Goal: Task Accomplishment & Management: Manage account settings

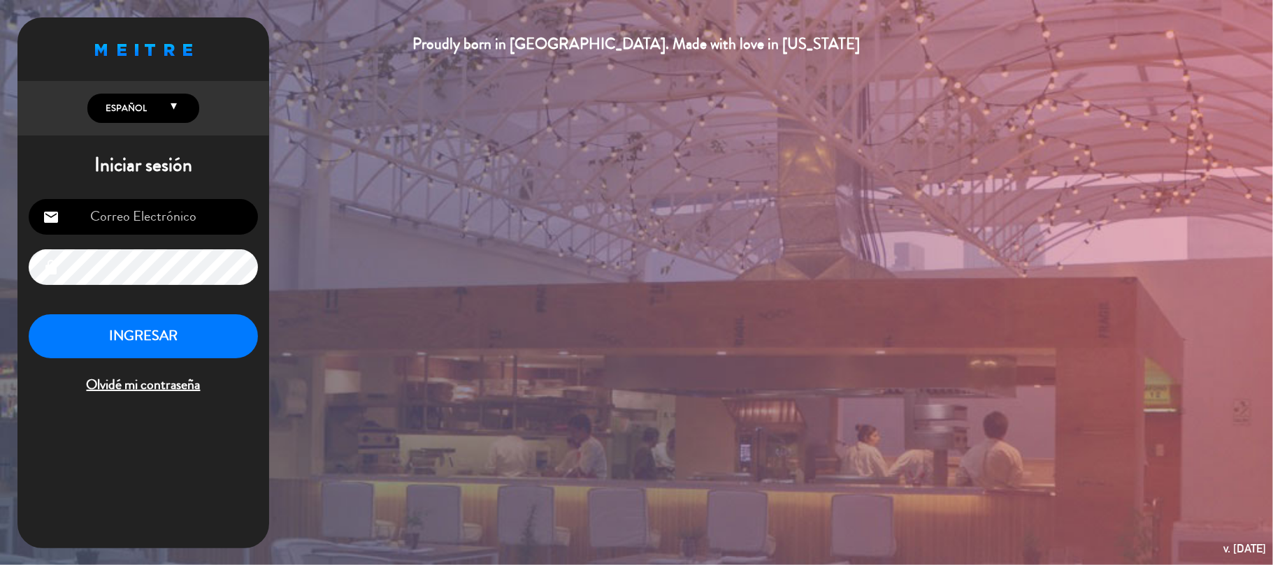
type input "[EMAIL_ADDRESS][DOMAIN_NAME]"
click at [200, 345] on button "INGRESAR" at bounding box center [143, 337] width 229 height 44
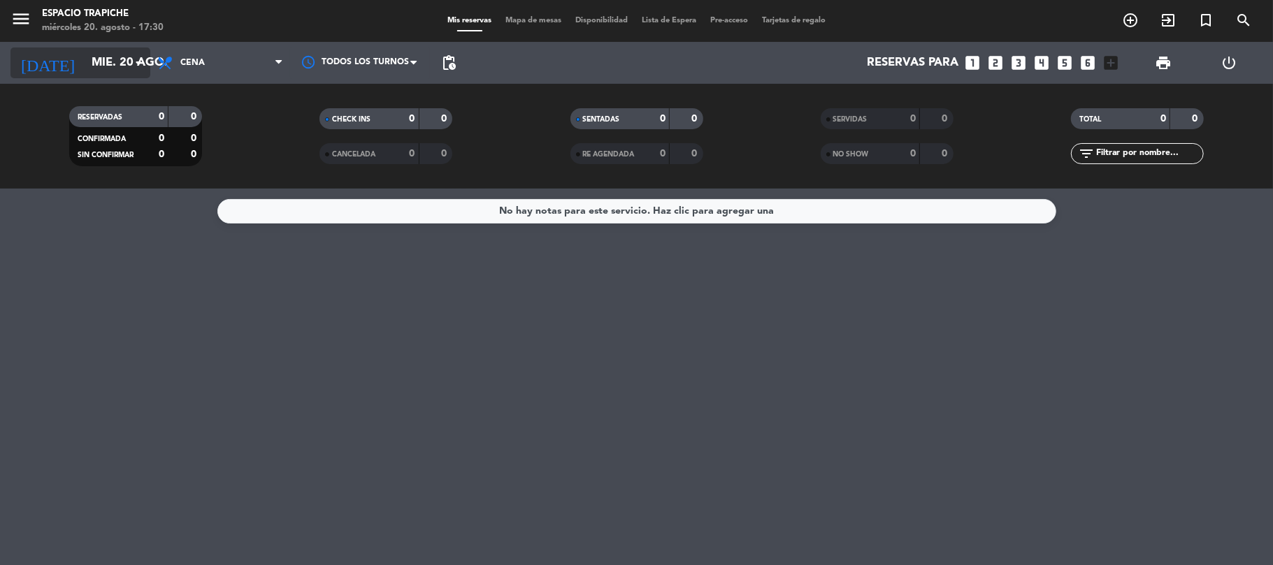
click at [118, 59] on input "mié. 20 ago." at bounding box center [160, 63] width 151 height 27
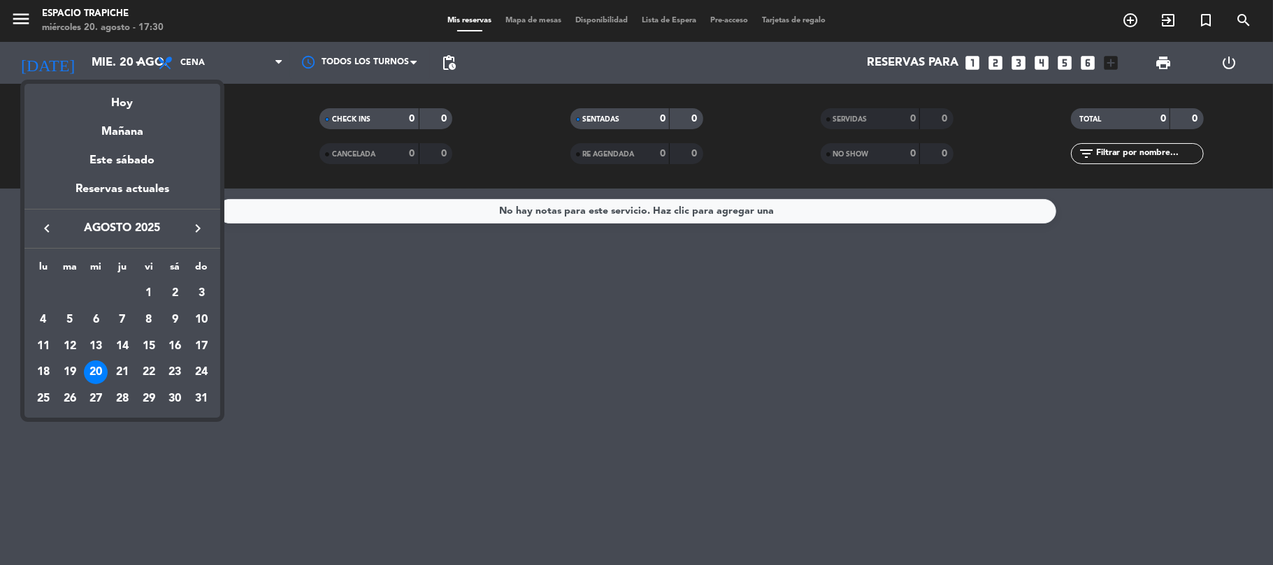
drag, startPoint x: 34, startPoint y: 12, endPoint x: 15, endPoint y: 17, distance: 19.7
click at [31, 13] on div at bounding box center [636, 282] width 1273 height 565
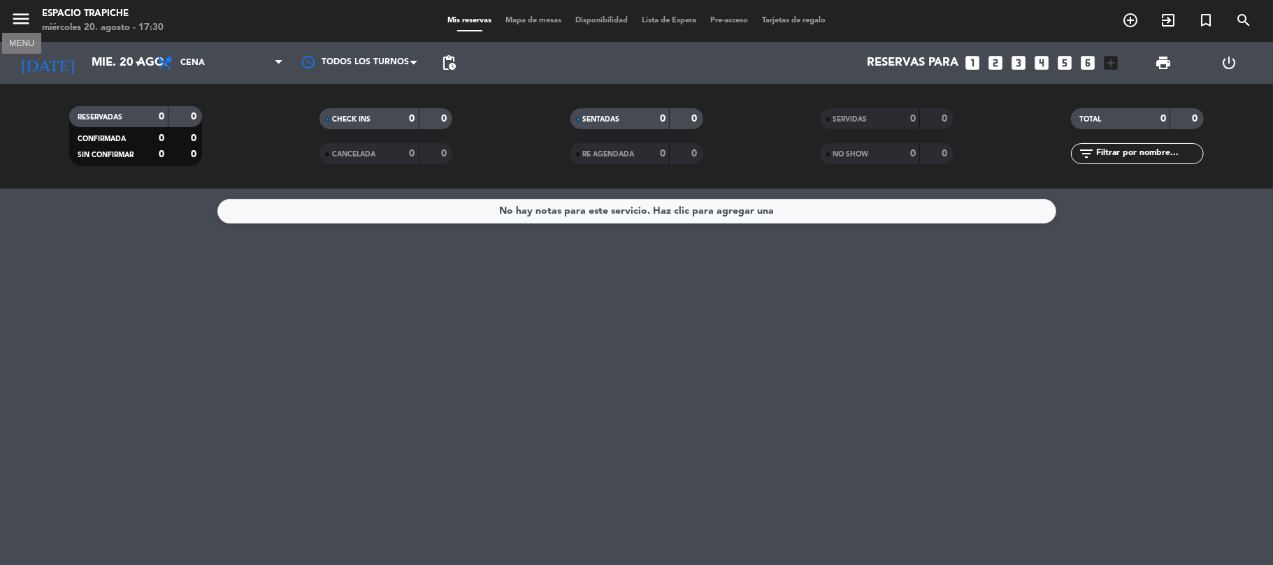
click at [14, 17] on icon "menu" at bounding box center [20, 18] width 21 height 21
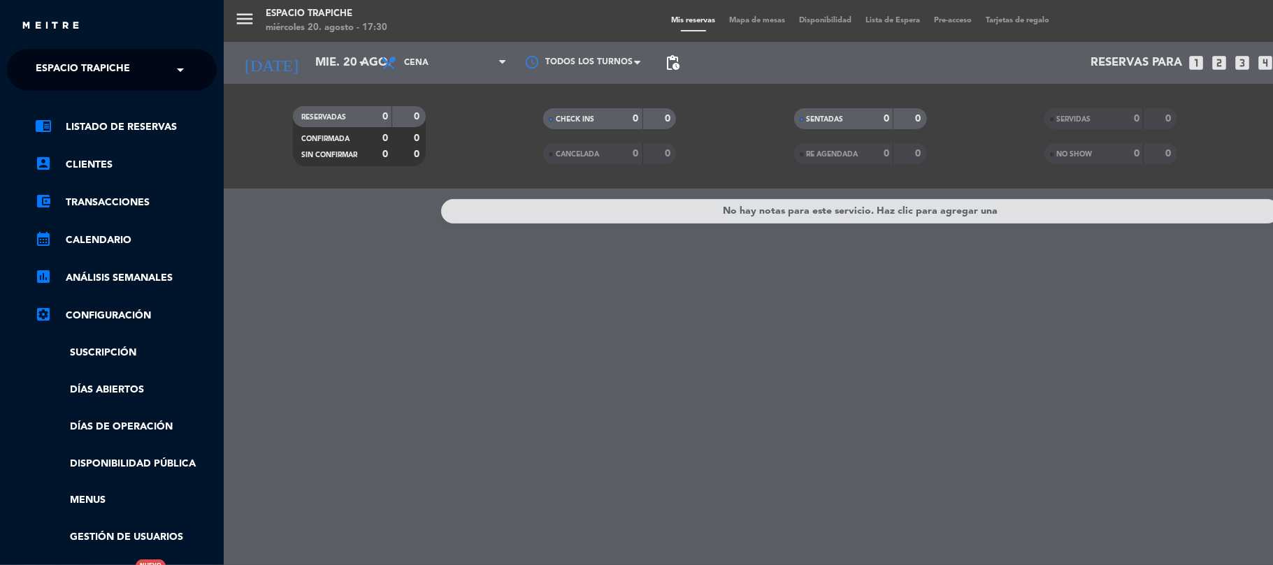
click at [75, 65] on span "Espacio Trapiche" at bounding box center [83, 69] width 94 height 29
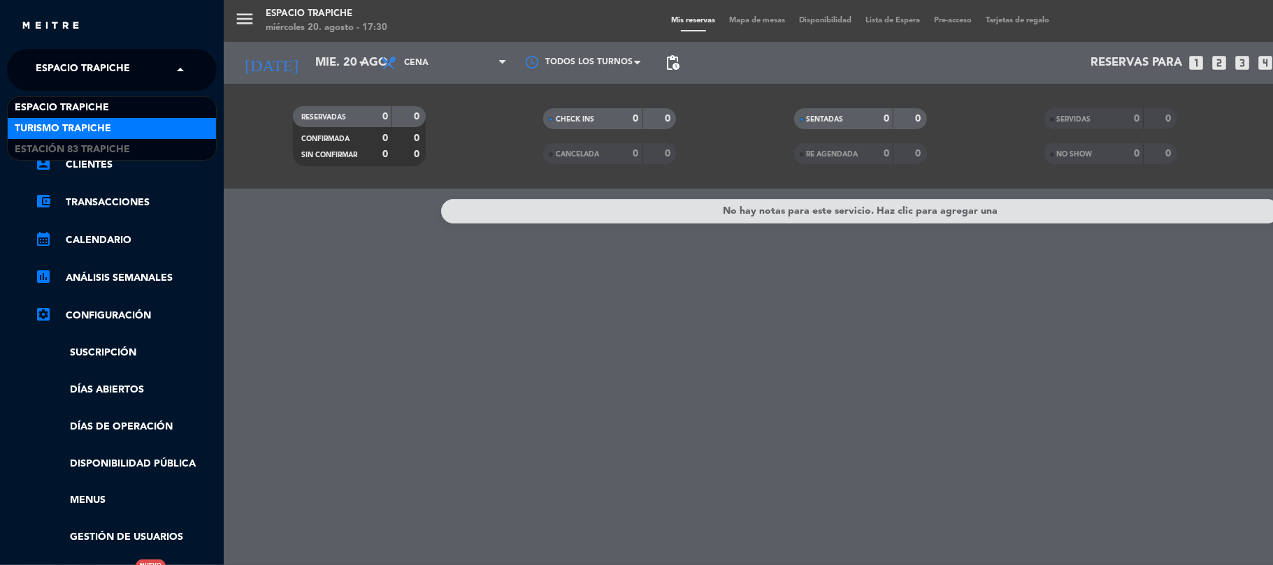
click at [62, 127] on span "Turismo Trapiche" at bounding box center [63, 129] width 96 height 16
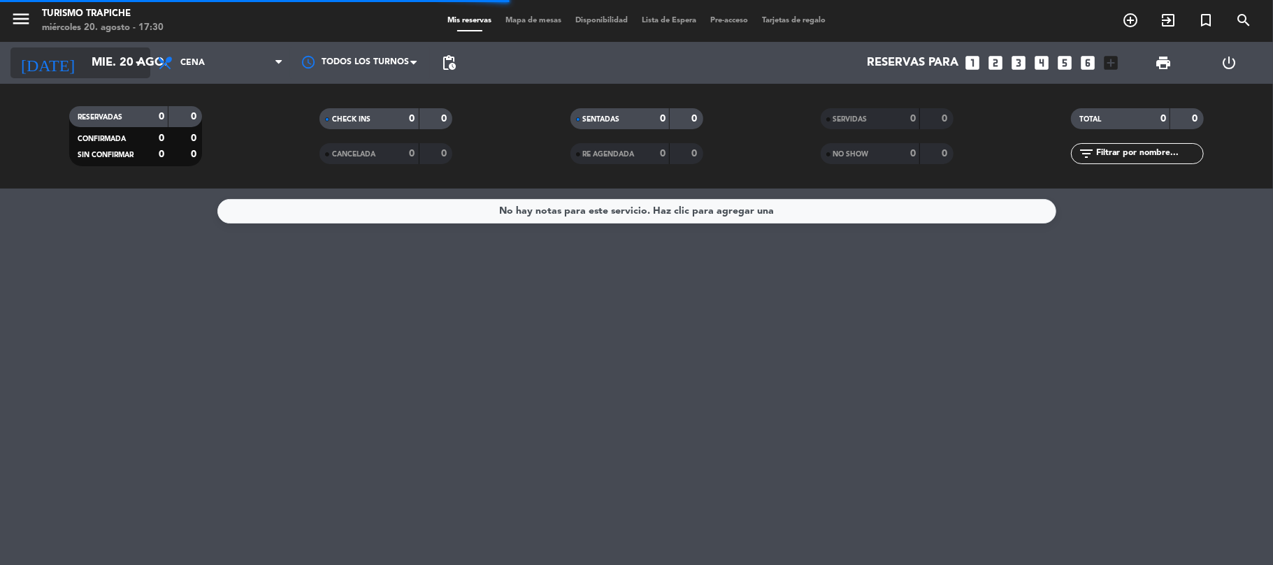
click at [119, 54] on input "mié. 20 ago." at bounding box center [160, 63] width 151 height 27
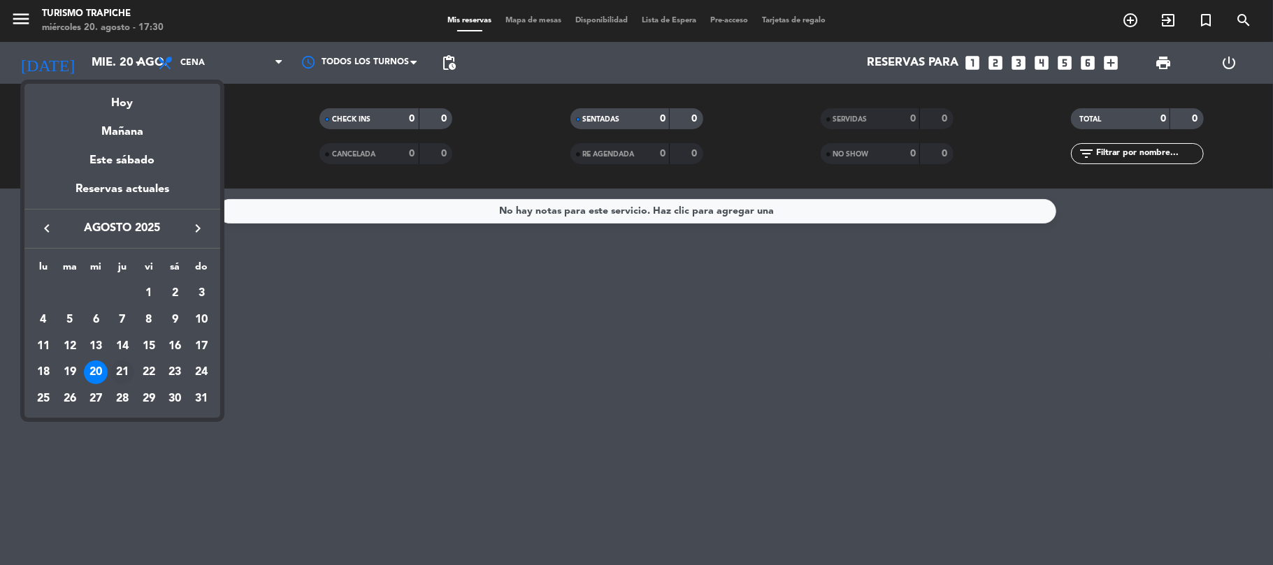
click at [115, 377] on div "21" at bounding box center [122, 373] width 24 height 24
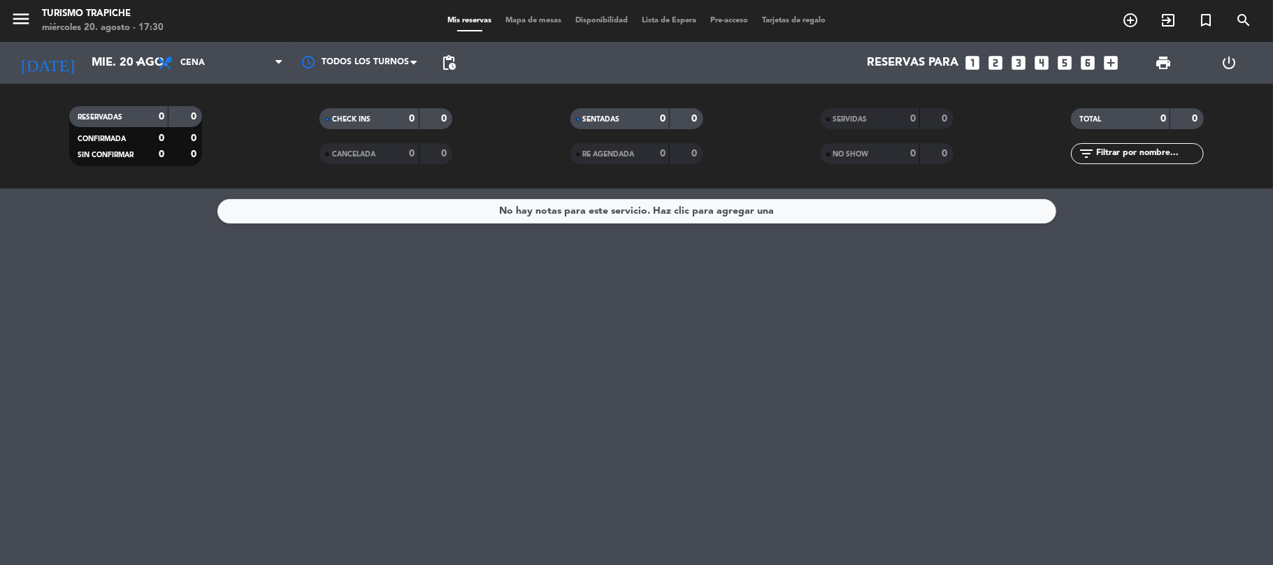
type input "jue. 21 ago."
click at [207, 71] on span "Cena" at bounding box center [220, 63] width 140 height 31
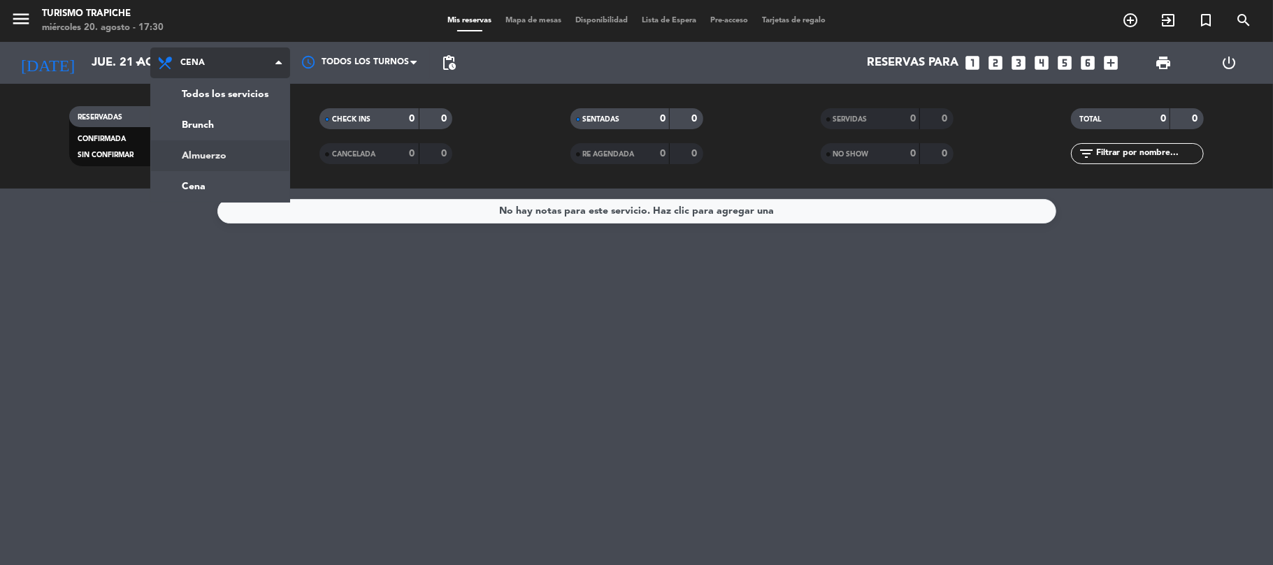
click at [217, 165] on div "menu Turismo Trapiche [DATE] 20. agosto - 17:30 Mis reservas Mapa de mesas Disp…" at bounding box center [636, 94] width 1273 height 189
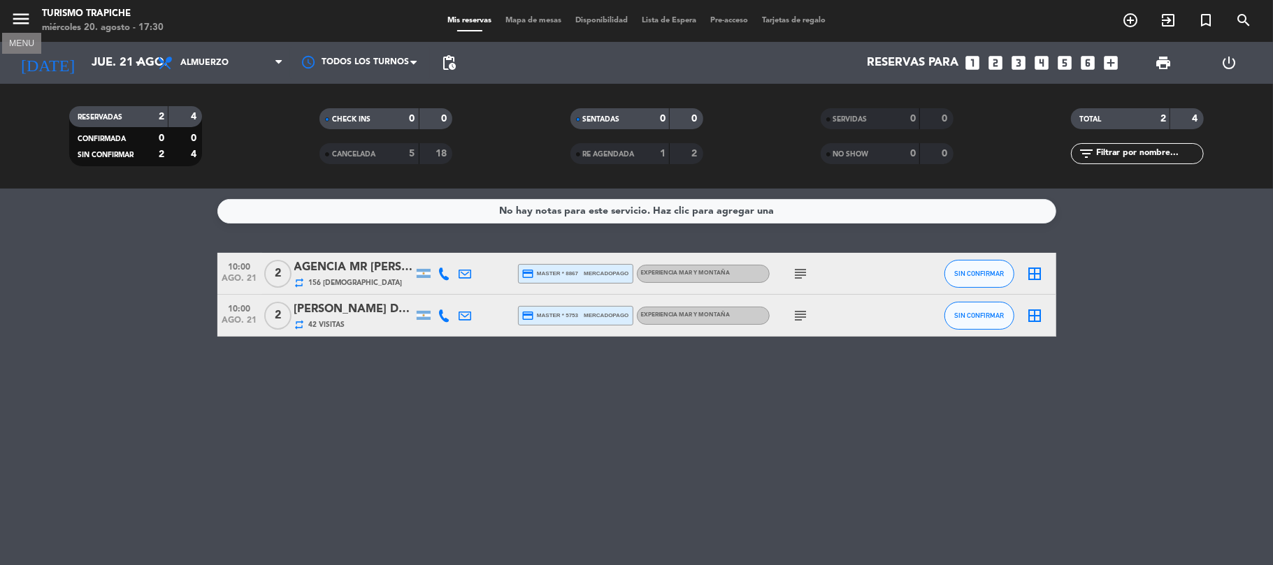
click at [20, 17] on icon "menu" at bounding box center [20, 18] width 21 height 21
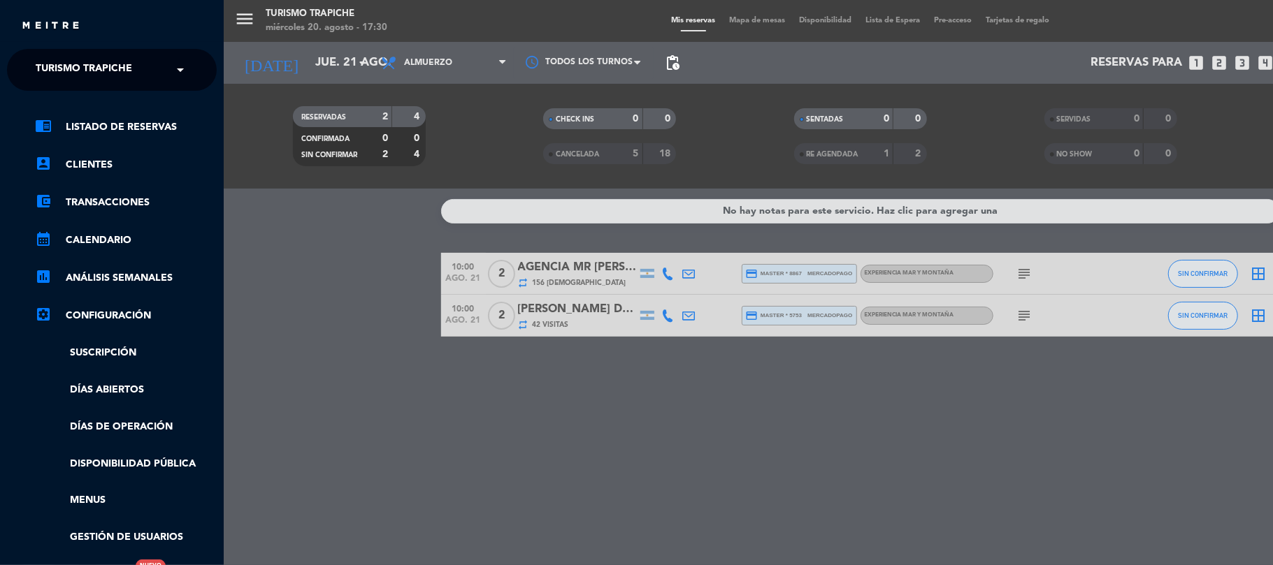
click at [55, 68] on span "Turismo Trapiche" at bounding box center [84, 69] width 96 height 29
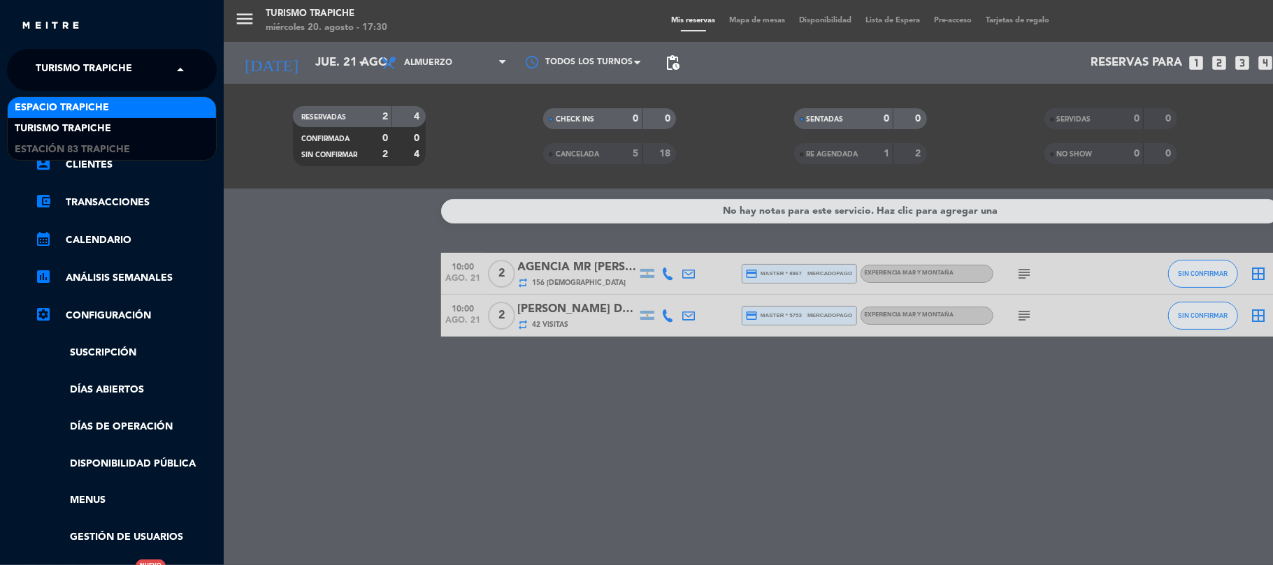
click at [52, 110] on span "Espacio Trapiche" at bounding box center [62, 108] width 94 height 16
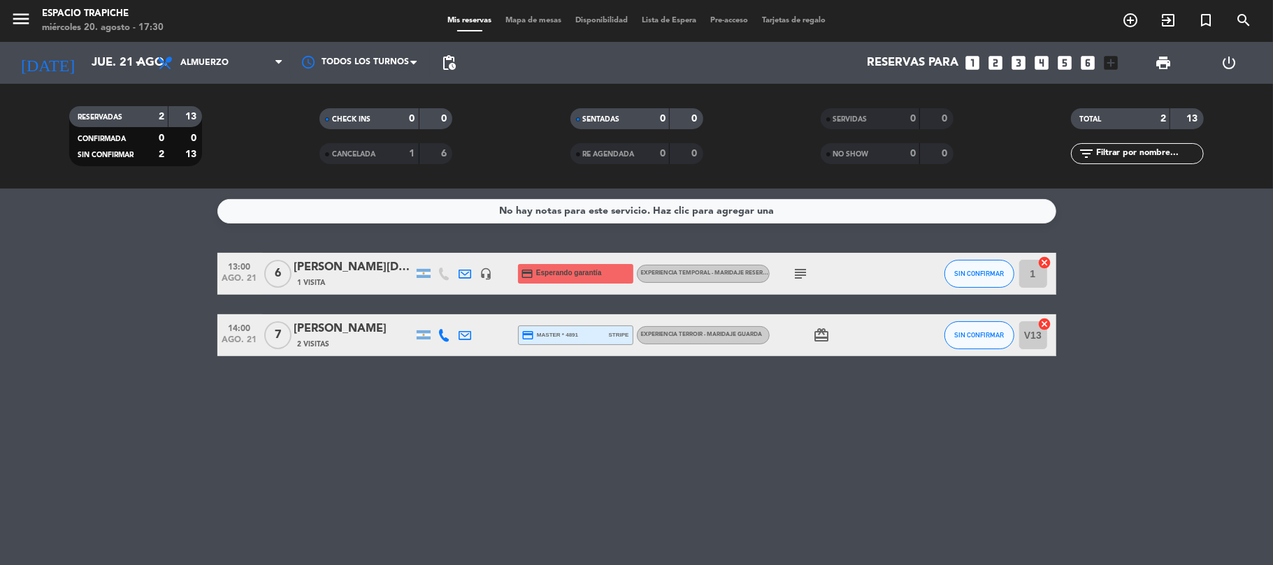
click at [331, 282] on div "1 Visita" at bounding box center [353, 283] width 119 height 12
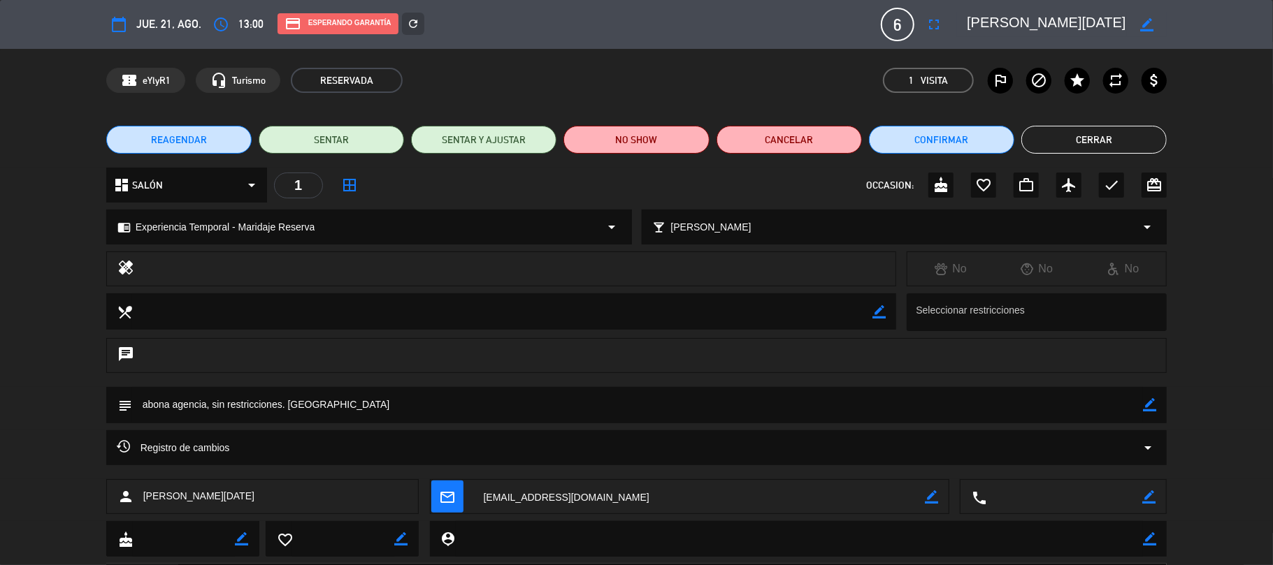
click at [611, 235] on icon "arrow_drop_down" at bounding box center [612, 227] width 17 height 17
select select
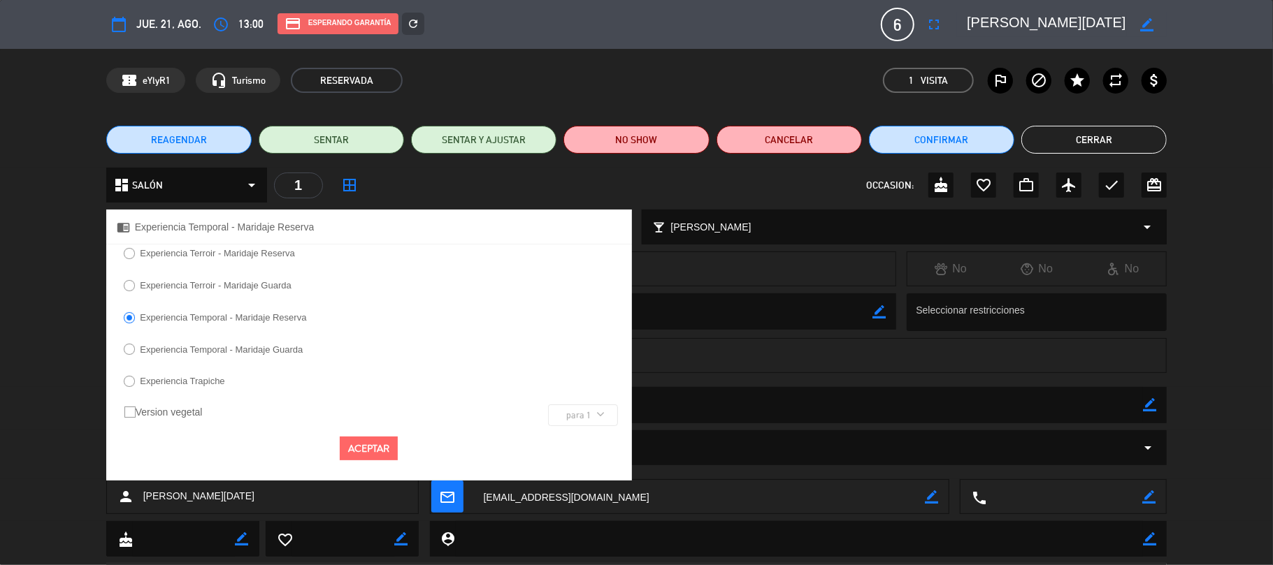
click at [275, 254] on label "Experiencia Terroir - Maridaje Reserva" at bounding box center [217, 253] width 155 height 9
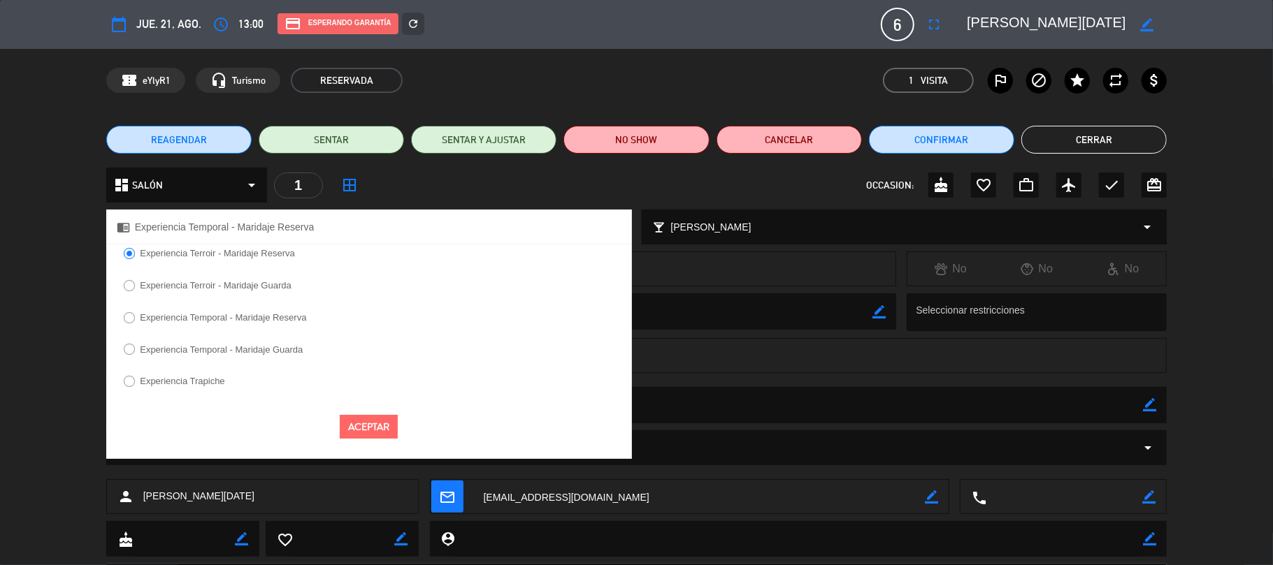
drag, startPoint x: 364, startPoint y: 424, endPoint x: 358, endPoint y: 429, distance: 8.4
click at [367, 424] on button "Aceptar" at bounding box center [369, 427] width 58 height 24
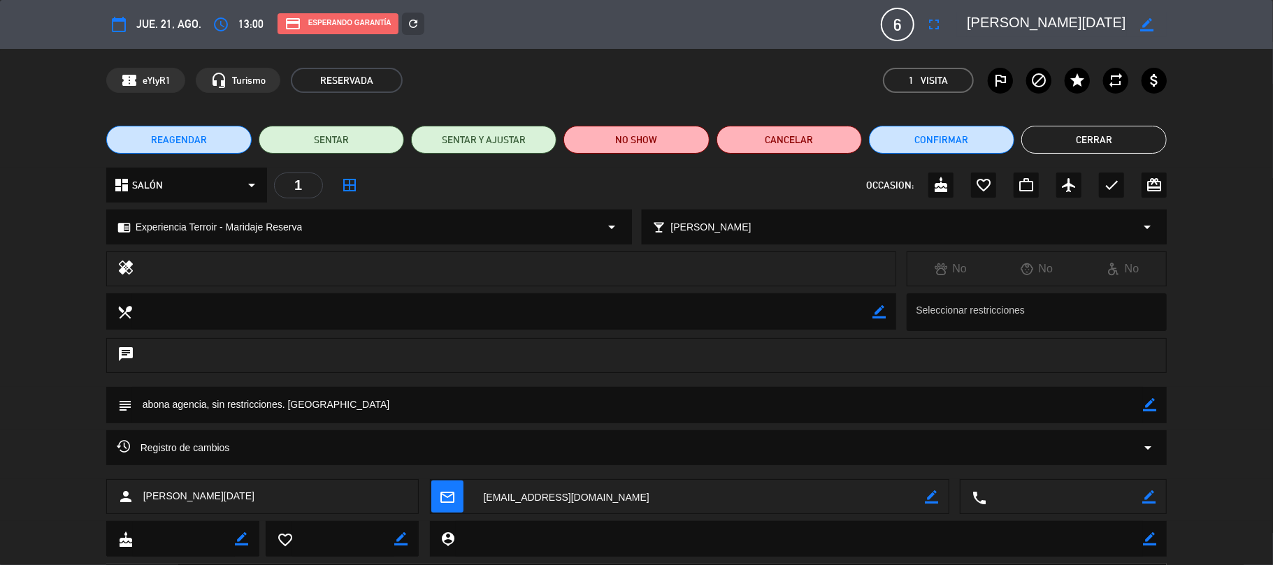
scroll to position [74, 0]
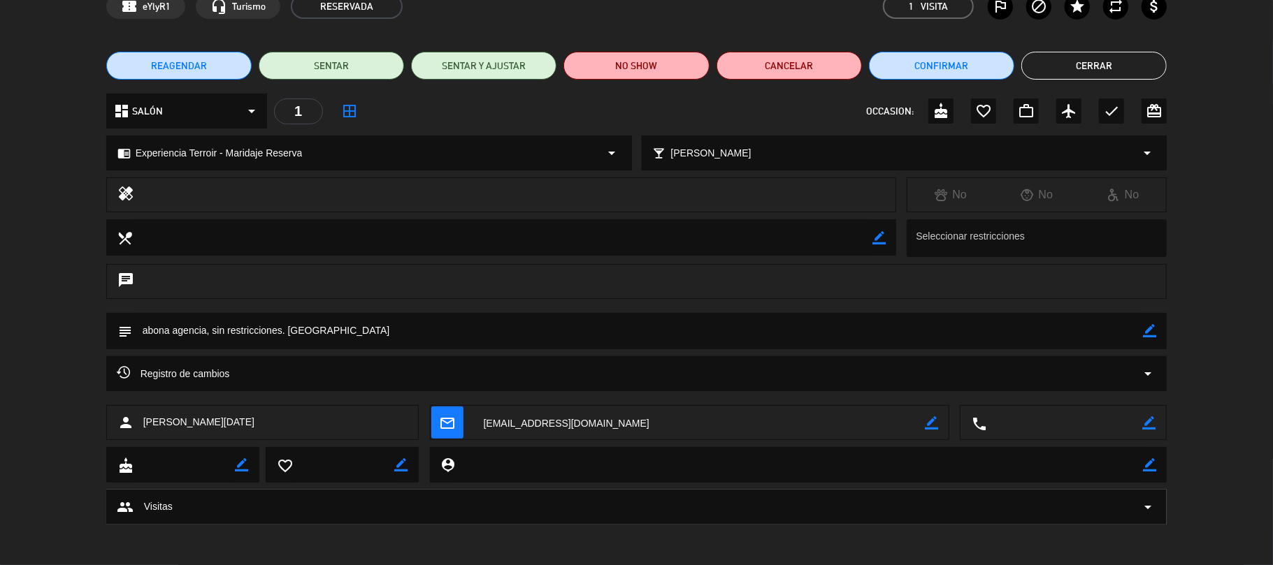
click at [1117, 54] on button "Cerrar" at bounding box center [1093, 66] width 145 height 28
